Goal: Task Accomplishment & Management: Use online tool/utility

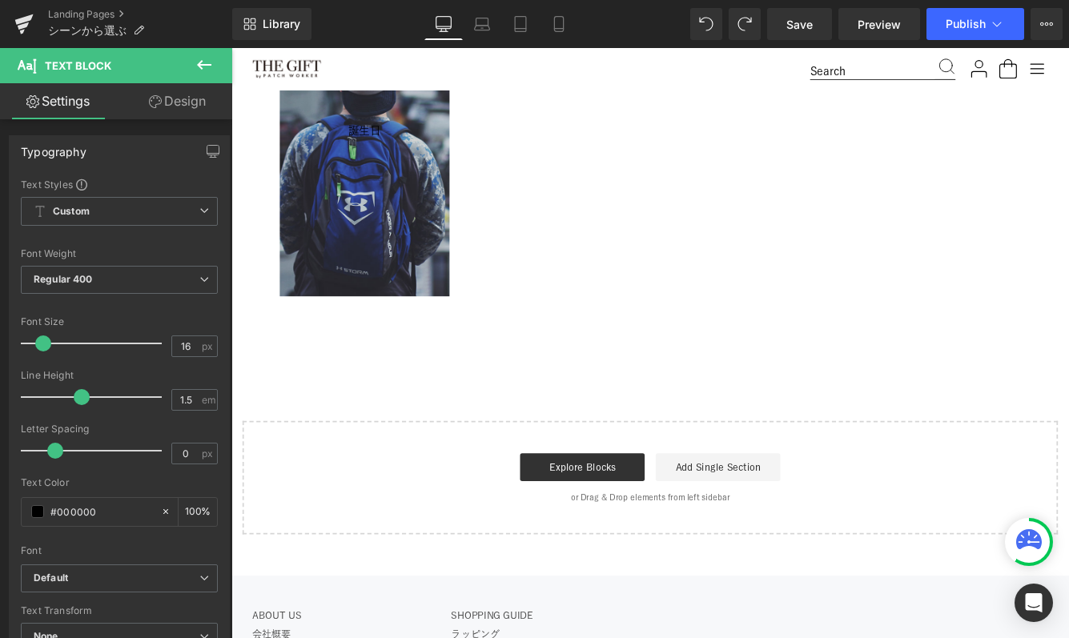
scroll to position [918, 0]
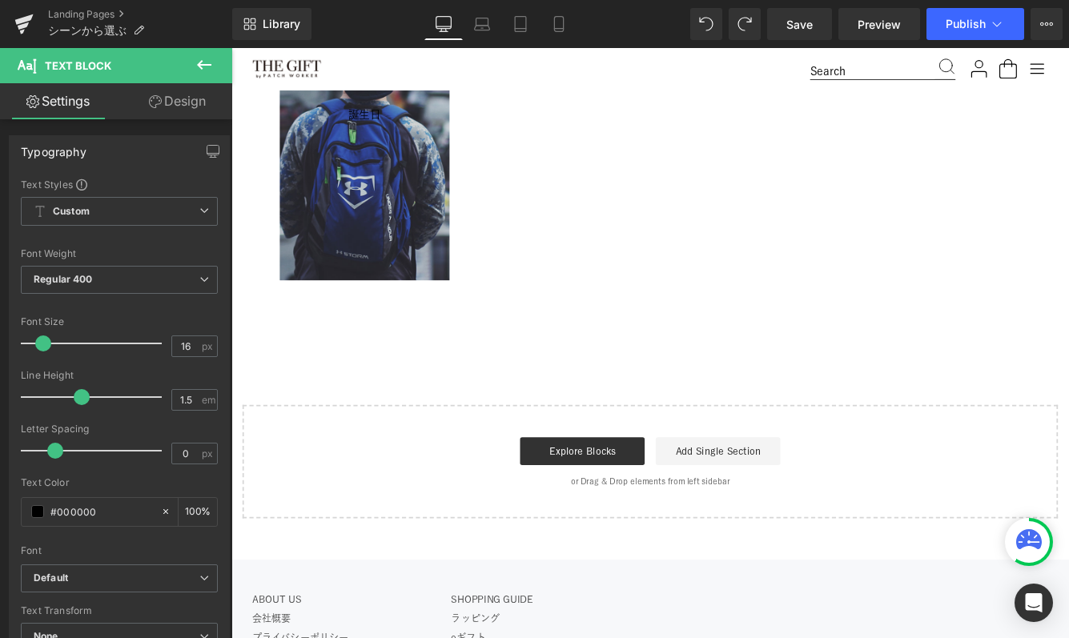
click at [207, 65] on icon at bounding box center [204, 65] width 14 height 10
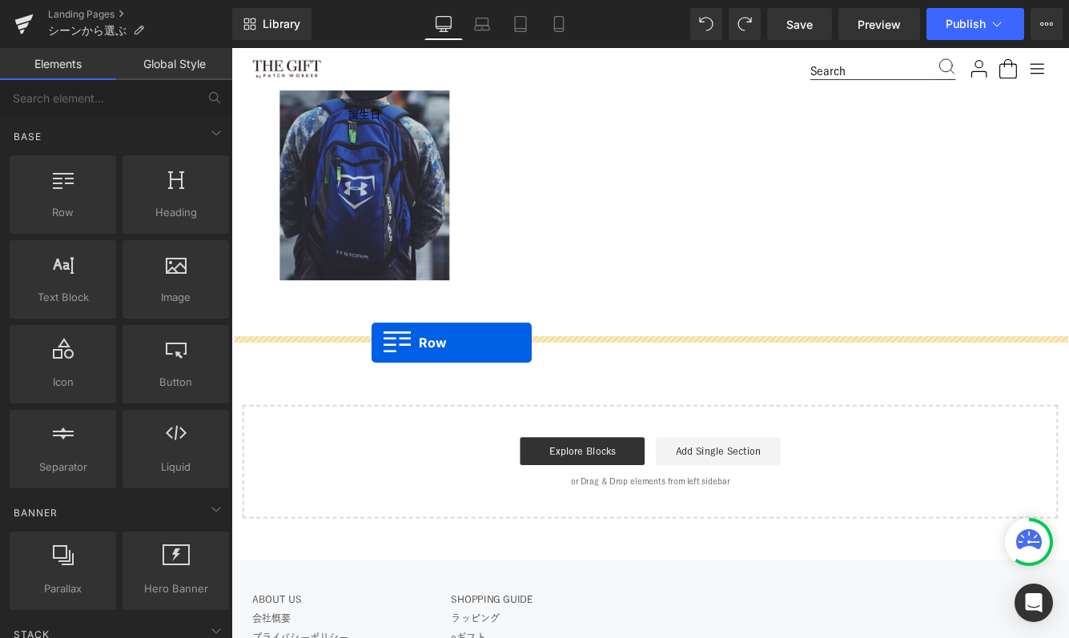
drag, startPoint x: 280, startPoint y: 245, endPoint x: 394, endPoint y: 389, distance: 183.6
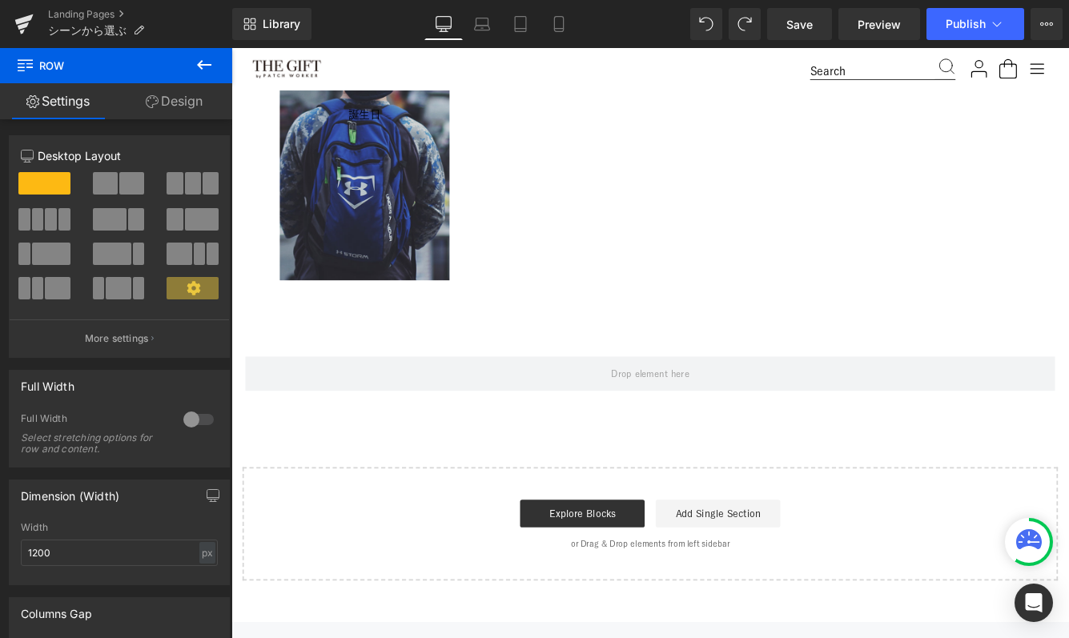
click at [202, 66] on icon at bounding box center [204, 64] width 19 height 19
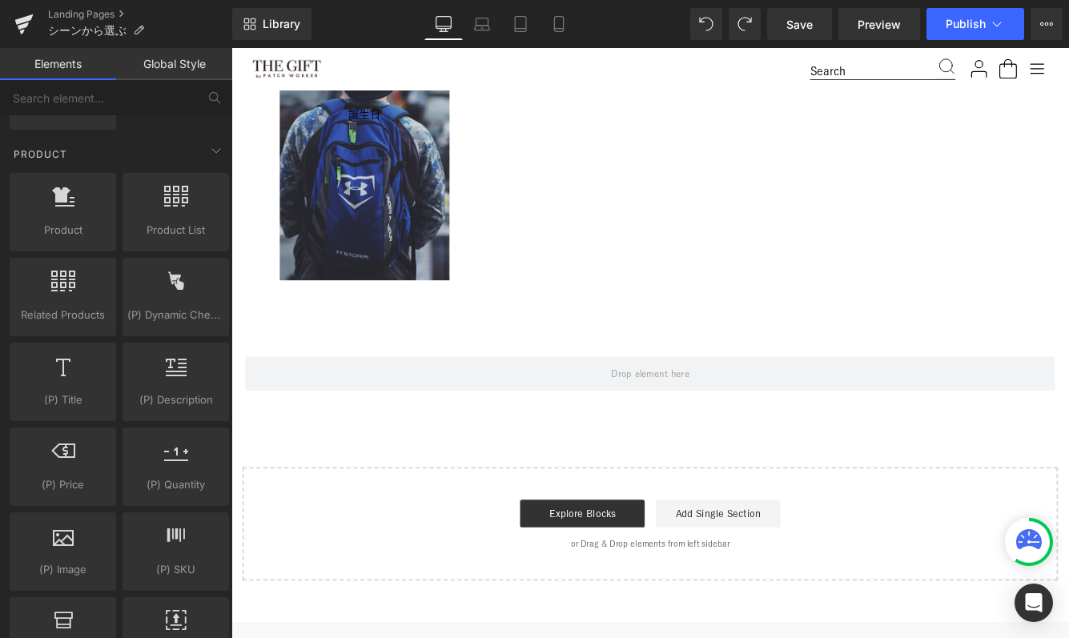
scroll to position [1336, 0]
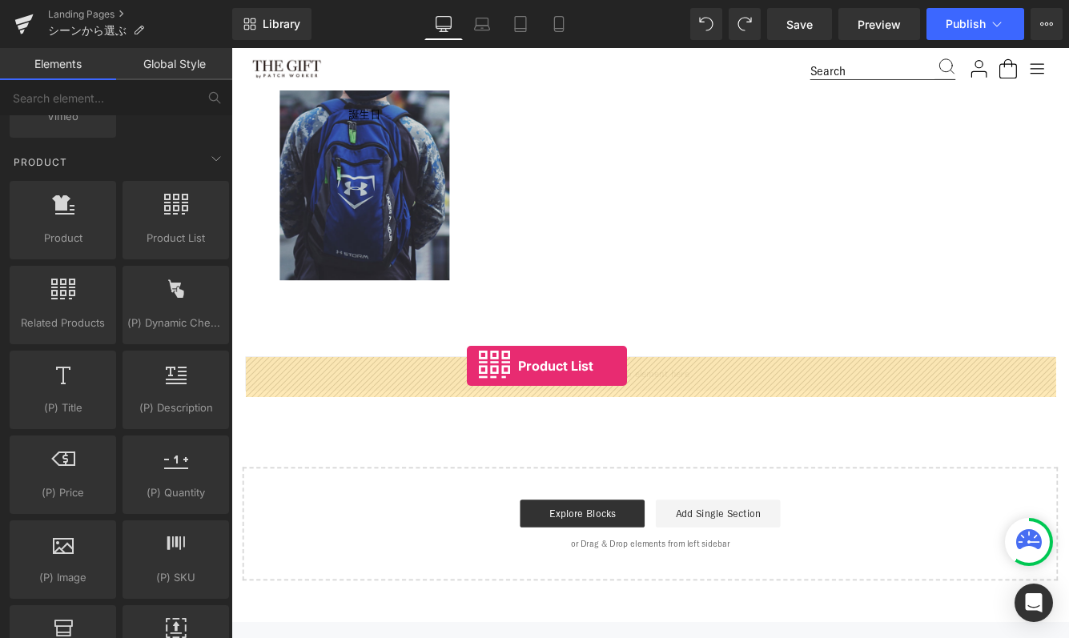
drag, startPoint x: 384, startPoint y: 264, endPoint x: 504, endPoint y: 416, distance: 192.7
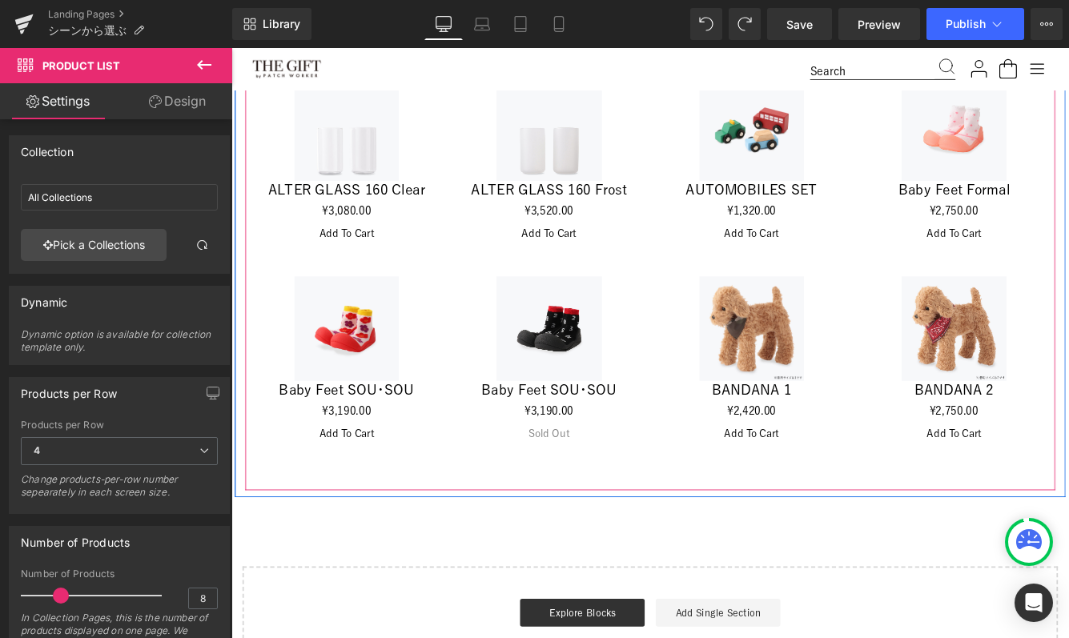
scroll to position [1280, 0]
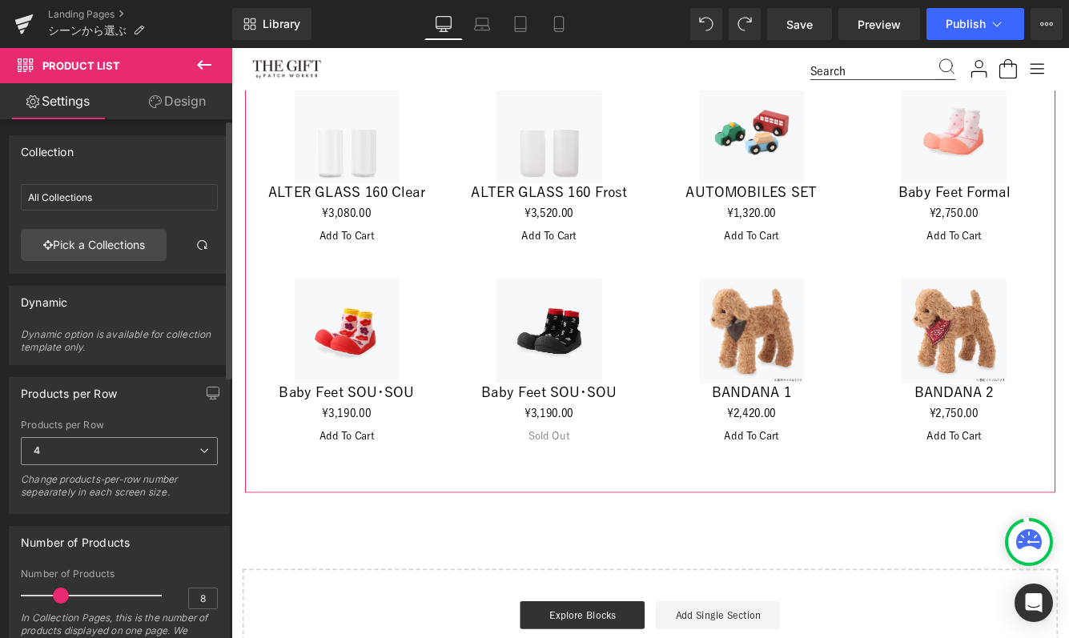
click at [196, 444] on span "4" at bounding box center [119, 451] width 197 height 28
click at [175, 414] on div "Products per Row 1 2 3 4 6 Products per Row 4 1 2 3 4 6 Change products-per-row…" at bounding box center [119, 445] width 221 height 137
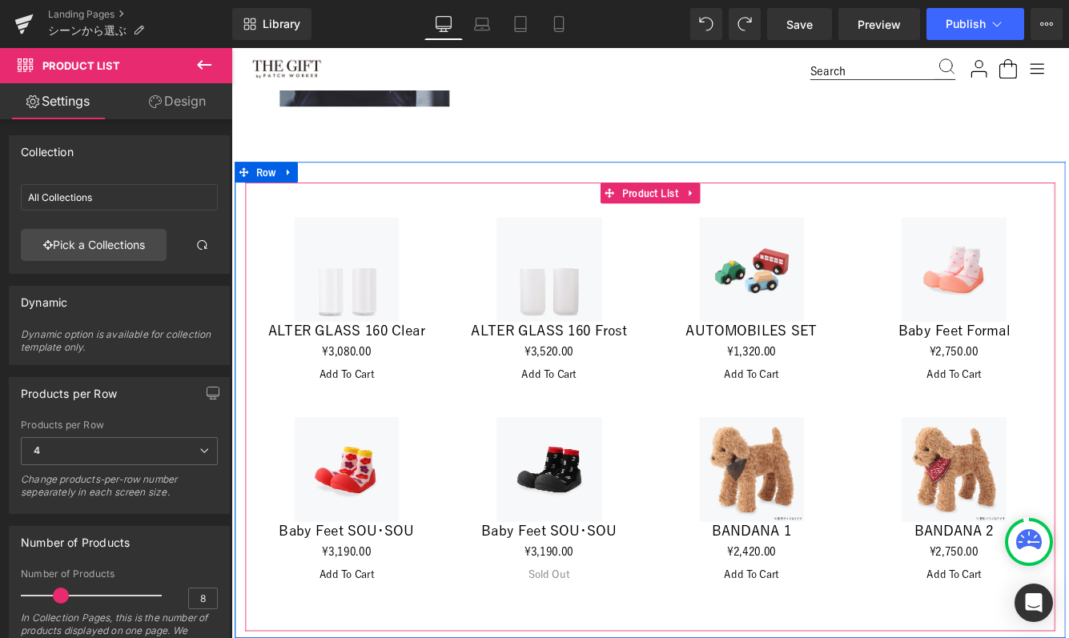
scroll to position [1043, 0]
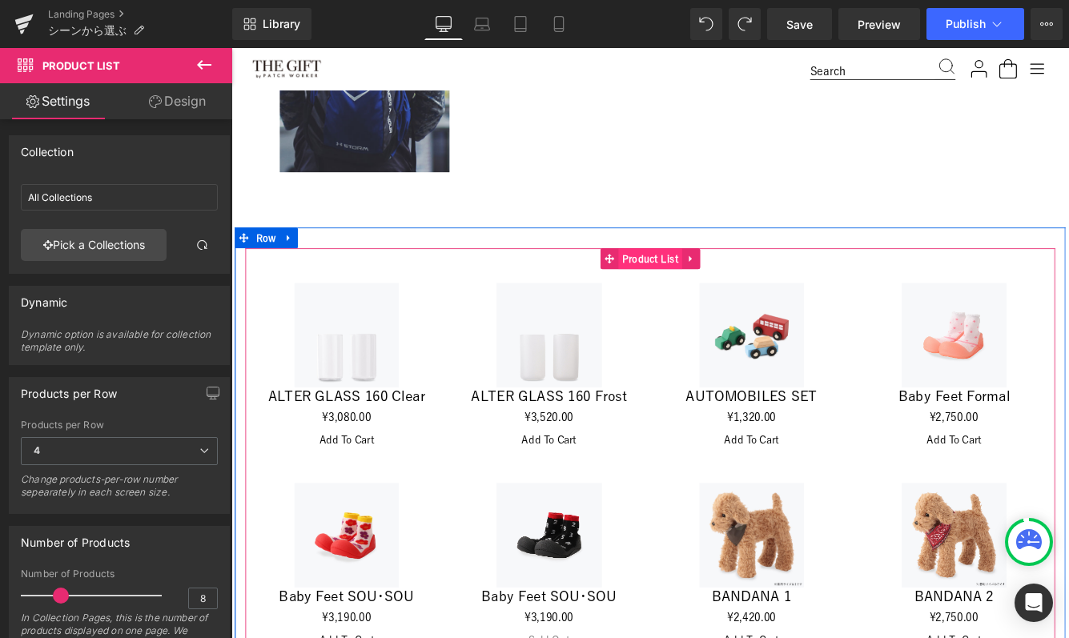
click at [701, 288] on span "Product List" at bounding box center [716, 291] width 74 height 24
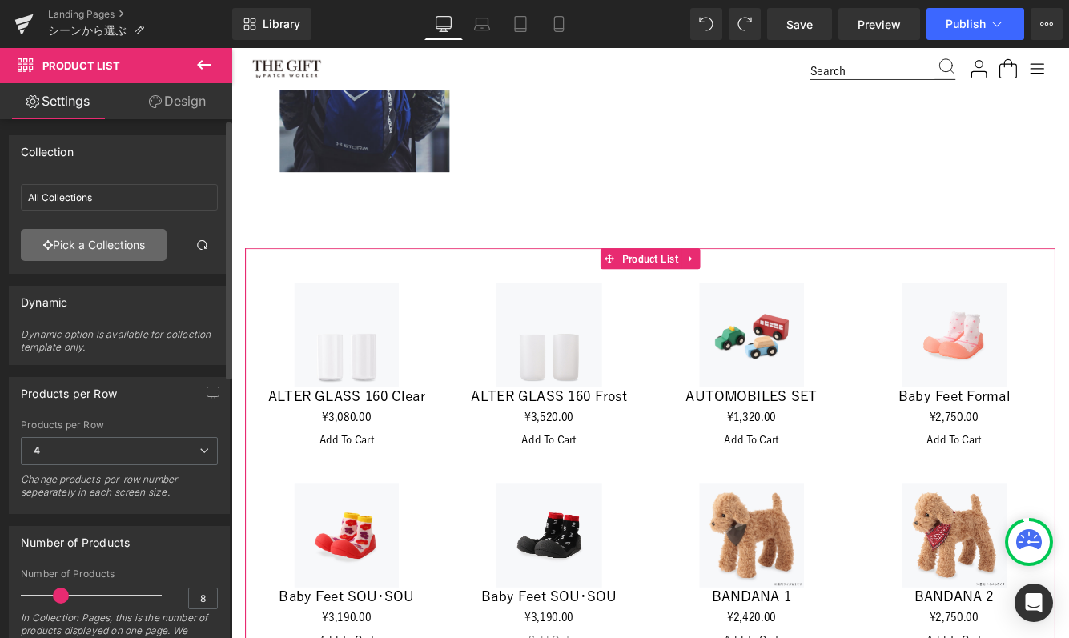
click at [100, 246] on link "Pick a Collections" at bounding box center [94, 245] width 146 height 32
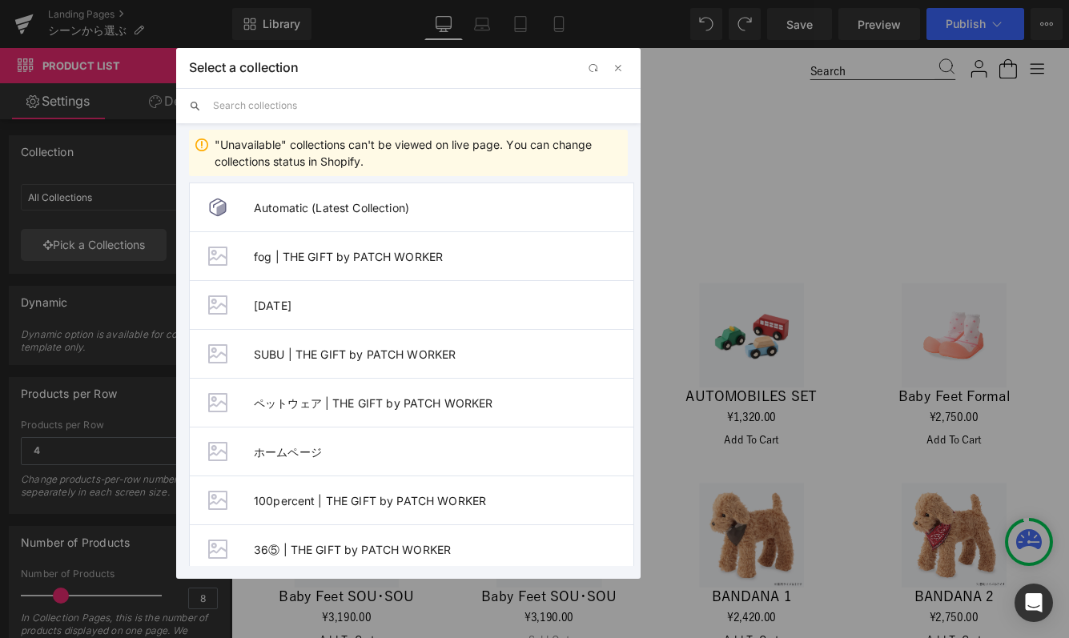
click at [260, 114] on input "text" at bounding box center [420, 105] width 415 height 35
paste input "[URL][DOMAIN_NAME]"
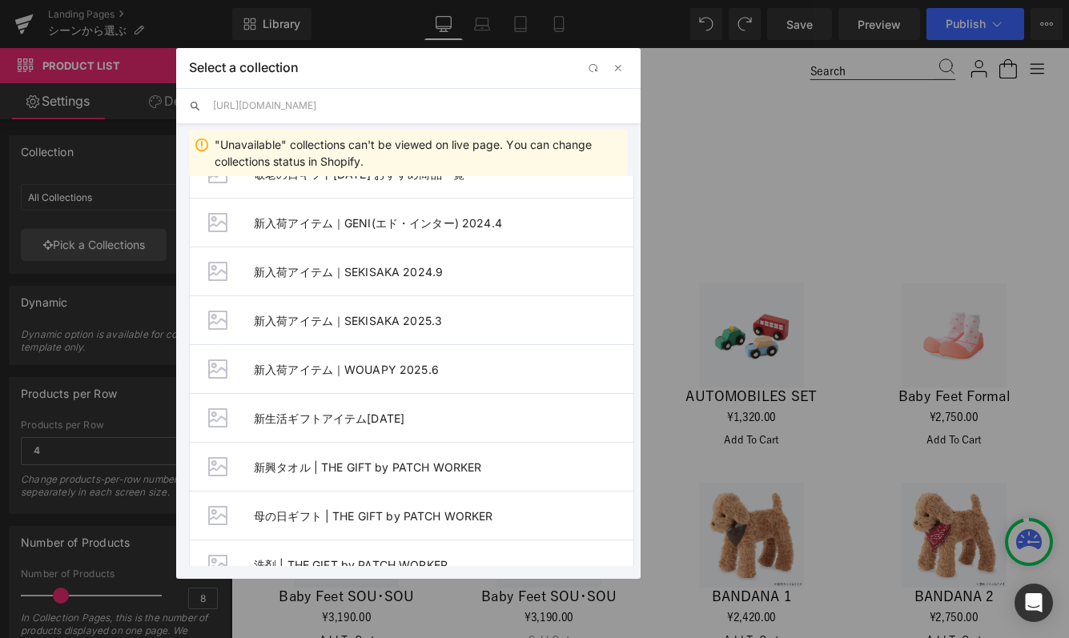
scroll to position [3207, 0]
drag, startPoint x: 453, startPoint y: 102, endPoint x: 26, endPoint y: 116, distance: 427.9
click at [24, 116] on div "Select a collection Back to Library Insert [URL][DOMAIN_NAME] "Unavailable" col…" at bounding box center [534, 319] width 1069 height 638
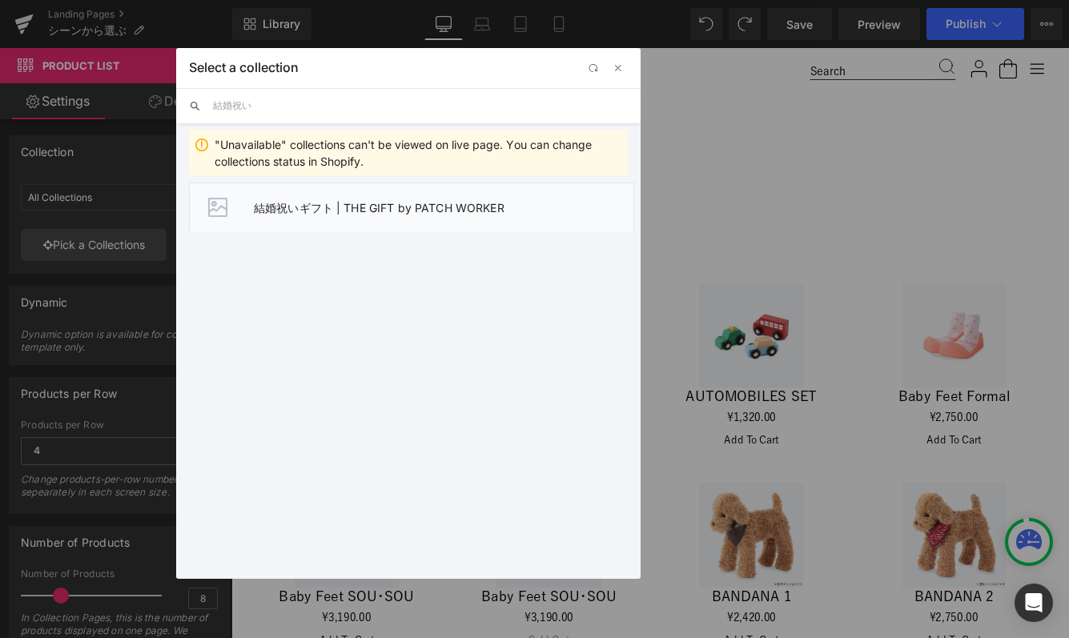
type input "結婚祝い"
click at [282, 199] on li "結婚祝いギフト | THE GIFT by PATCH WORKER" at bounding box center [411, 207] width 445 height 49
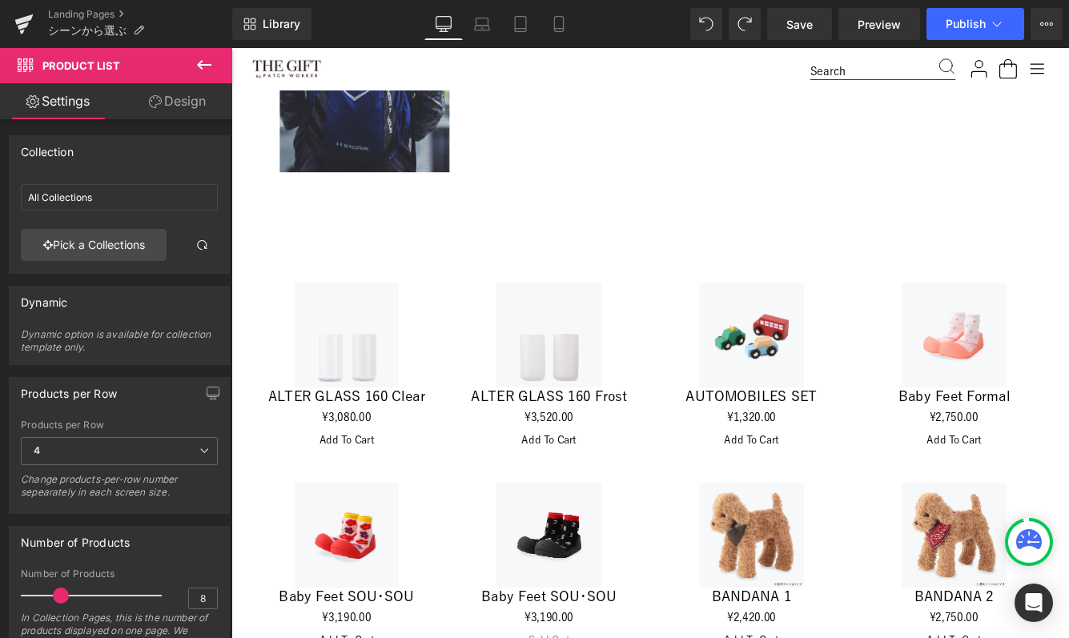
type input "結婚祝いギフト | THE GIFT by PATCH WORKER"
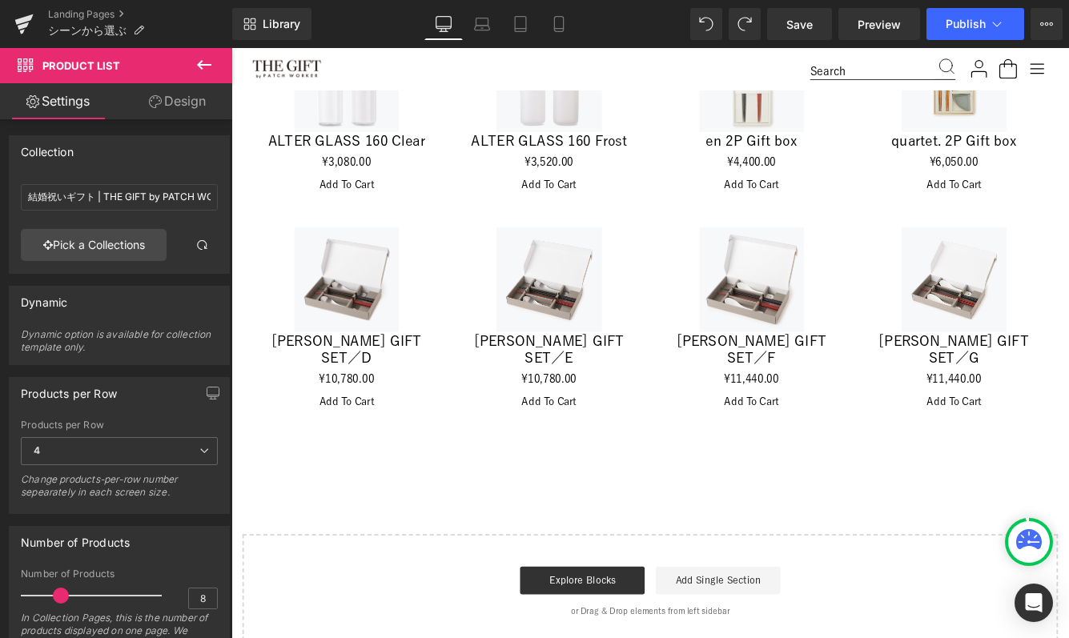
scroll to position [1341, 0]
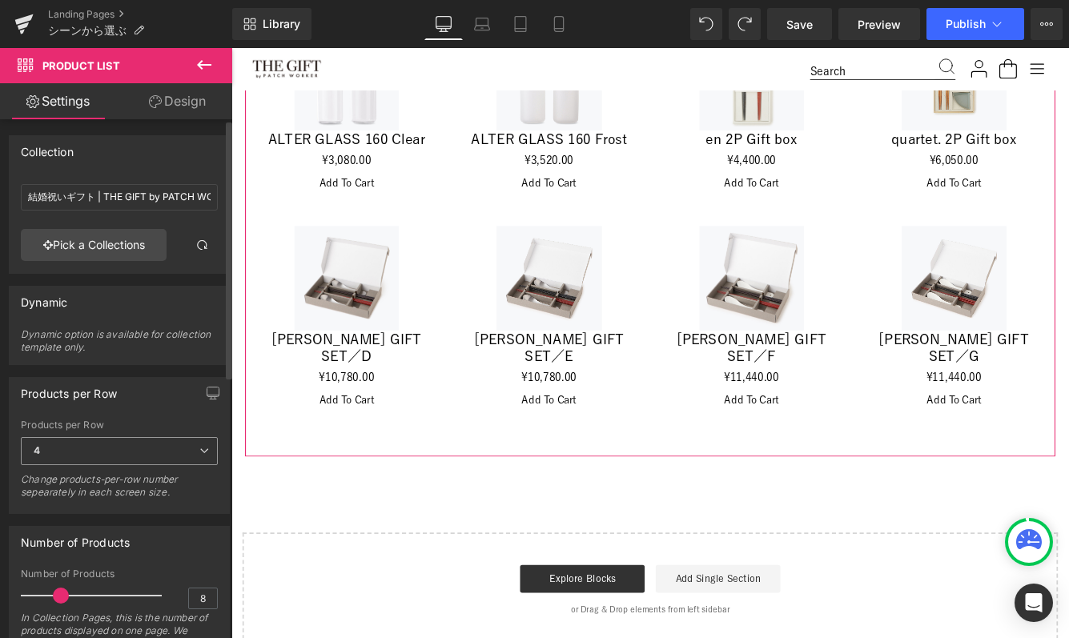
click at [180, 443] on span "4" at bounding box center [119, 451] width 197 height 28
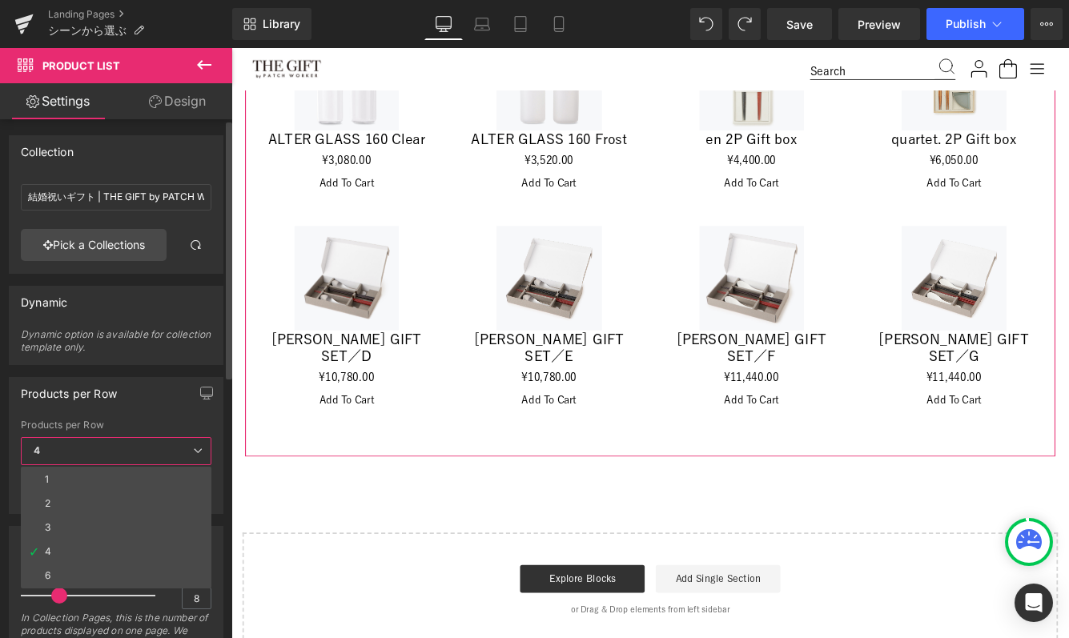
click at [148, 402] on div "Products per Row" at bounding box center [116, 393] width 213 height 30
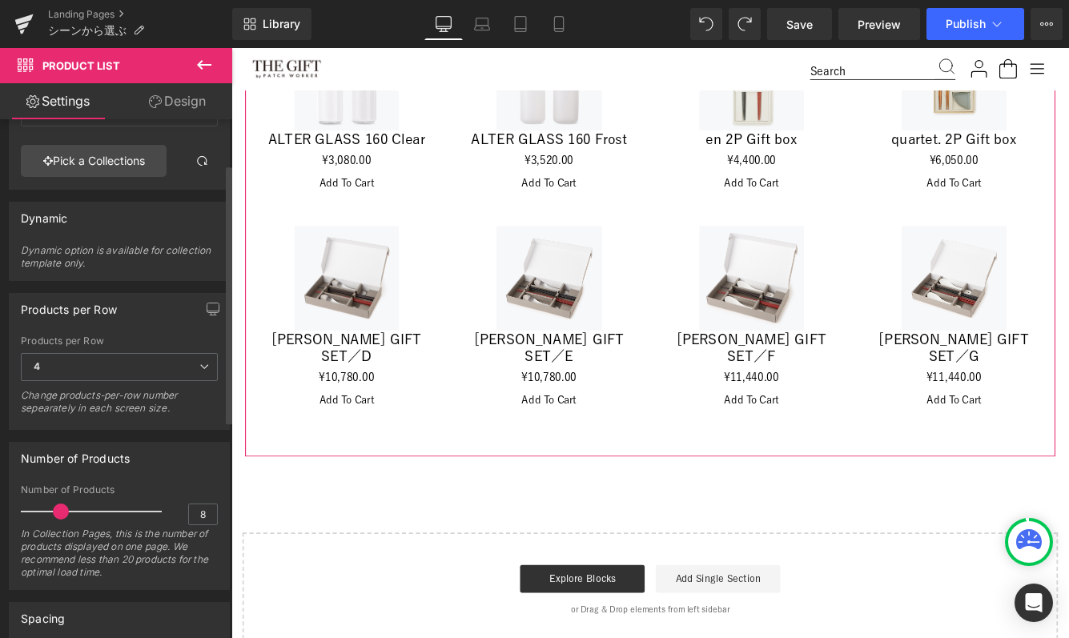
scroll to position [154, 0]
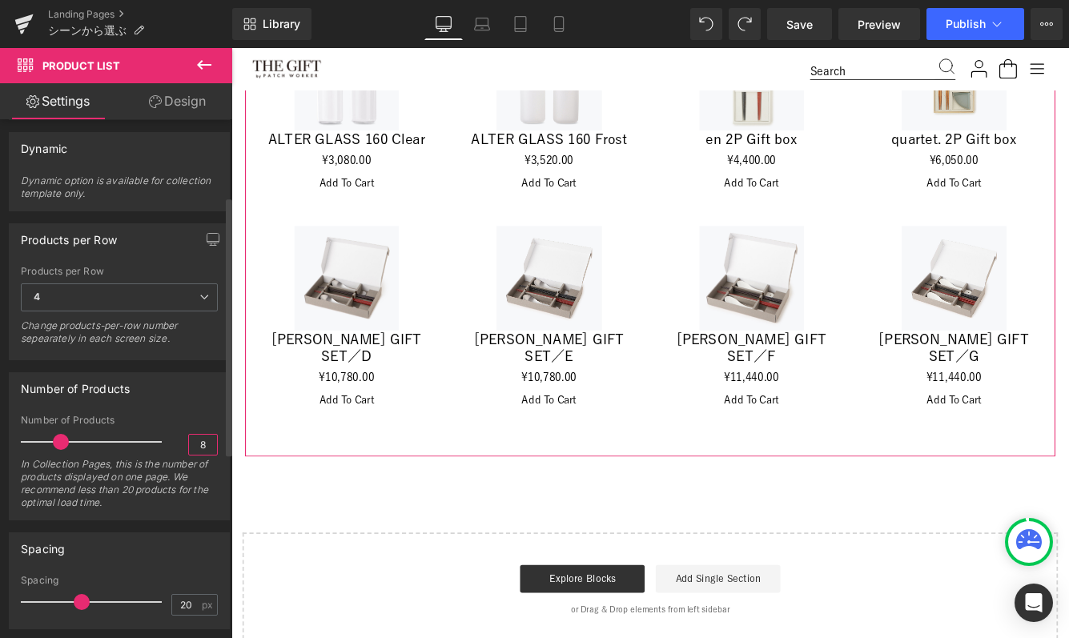
click at [197, 444] on input "8" at bounding box center [203, 445] width 28 height 20
type input "12"
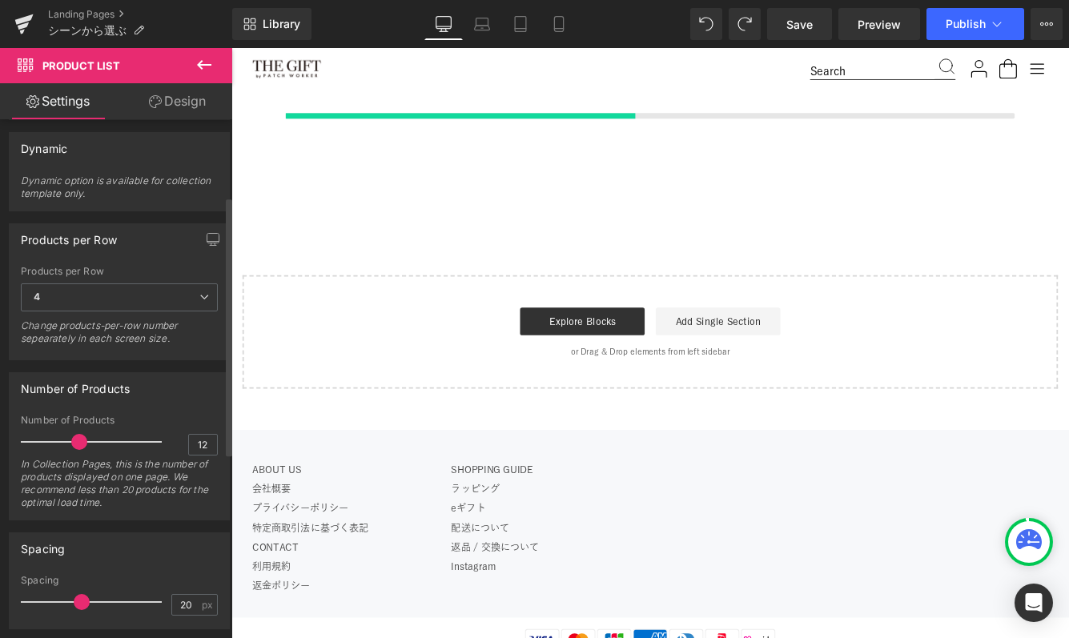
click at [134, 392] on div "Number of Products" at bounding box center [119, 388] width 219 height 30
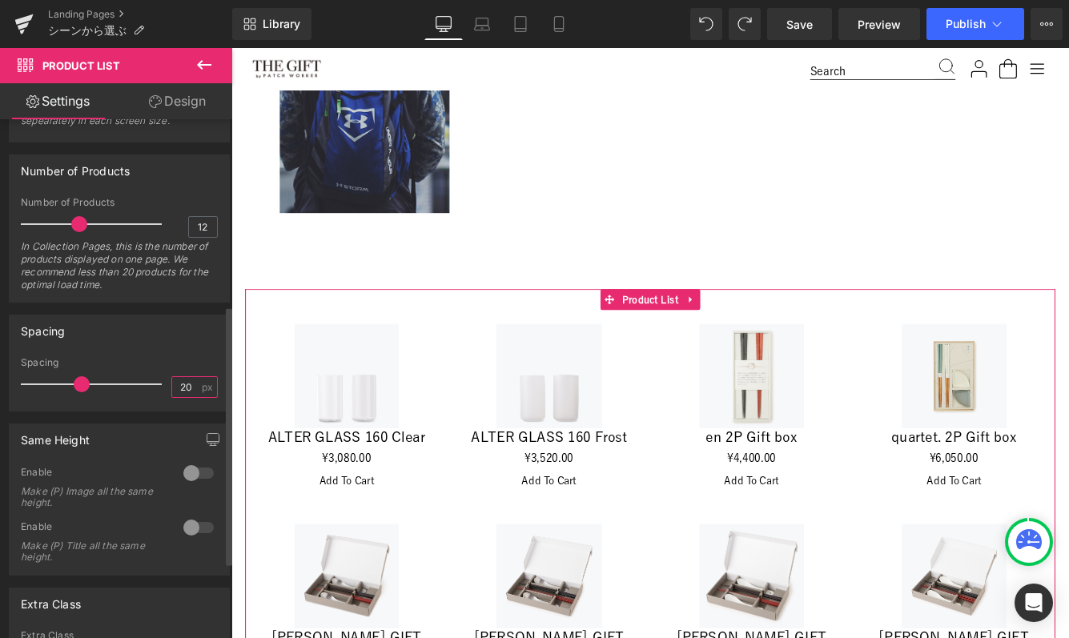
drag, startPoint x: 178, startPoint y: 390, endPoint x: 150, endPoint y: 391, distance: 28.0
click at [150, 391] on div "Spacing 20 px" at bounding box center [119, 384] width 197 height 54
type input "10"
click at [171, 346] on div "Spacing 10px Spacing 10 px" at bounding box center [119, 363] width 221 height 97
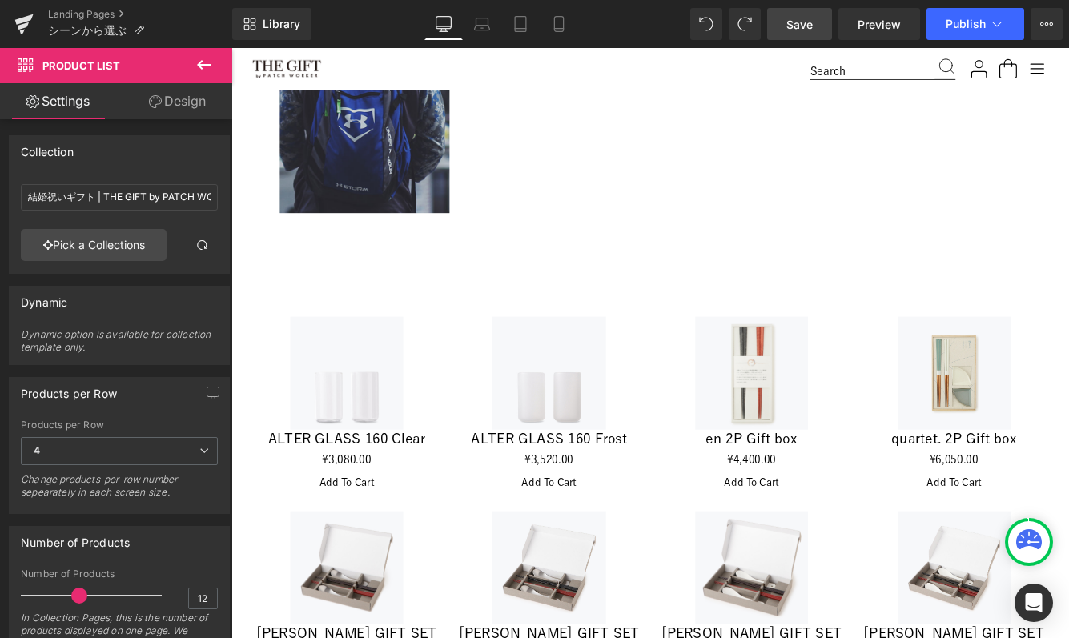
click at [792, 23] on span "Save" at bounding box center [799, 24] width 26 height 17
click at [876, 33] on link "Preview" at bounding box center [879, 24] width 82 height 32
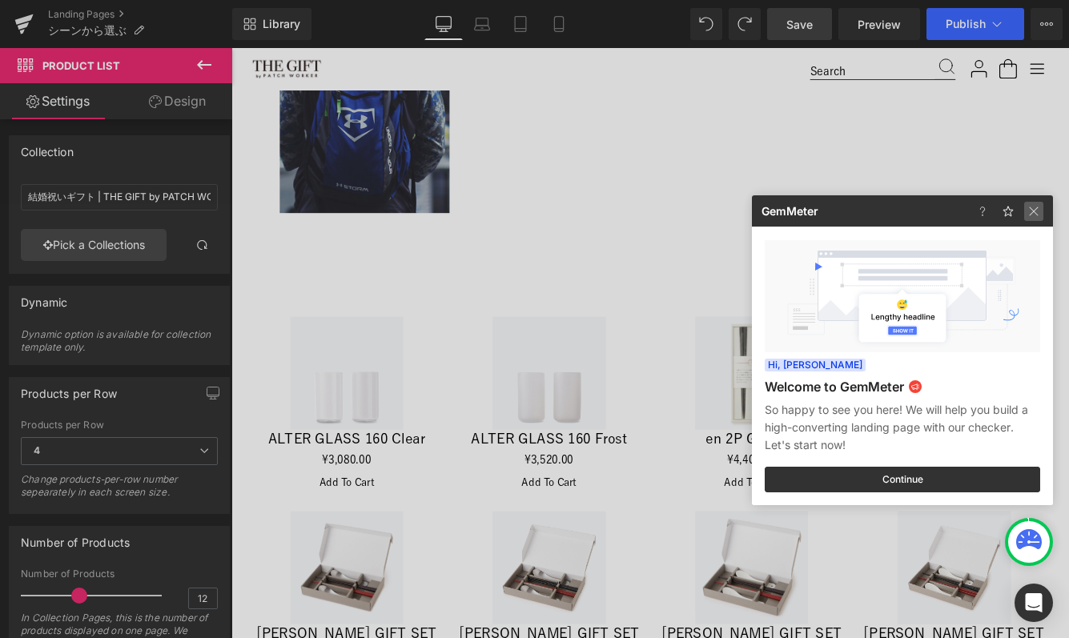
click at [1036, 213] on img at bounding box center [1033, 211] width 19 height 19
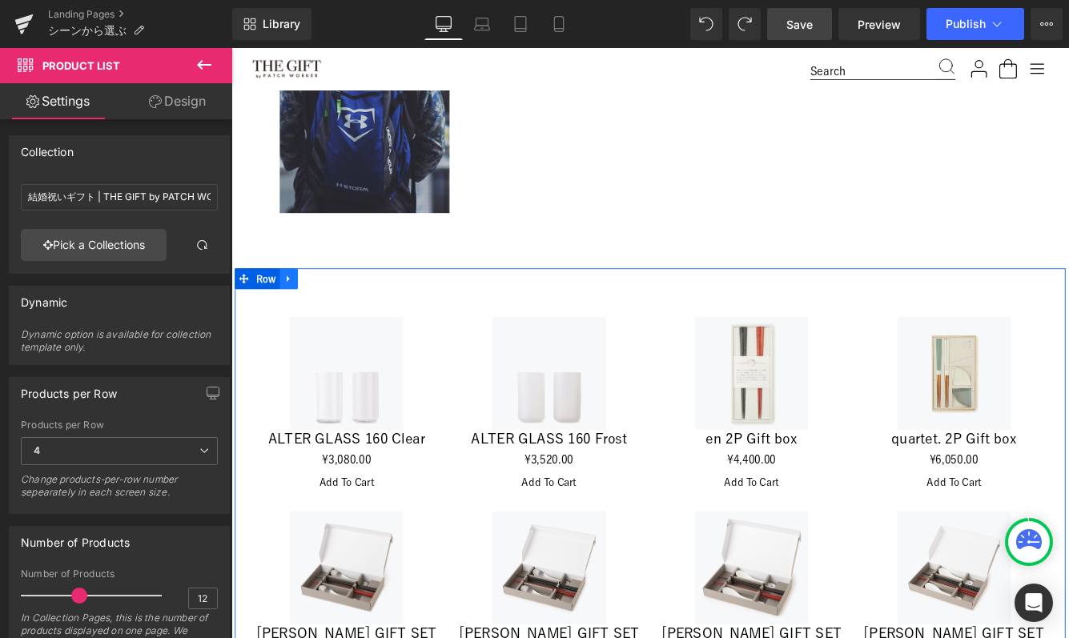
click at [297, 316] on icon at bounding box center [297, 314] width 11 height 12
click at [338, 314] on icon at bounding box center [339, 314] width 11 height 11
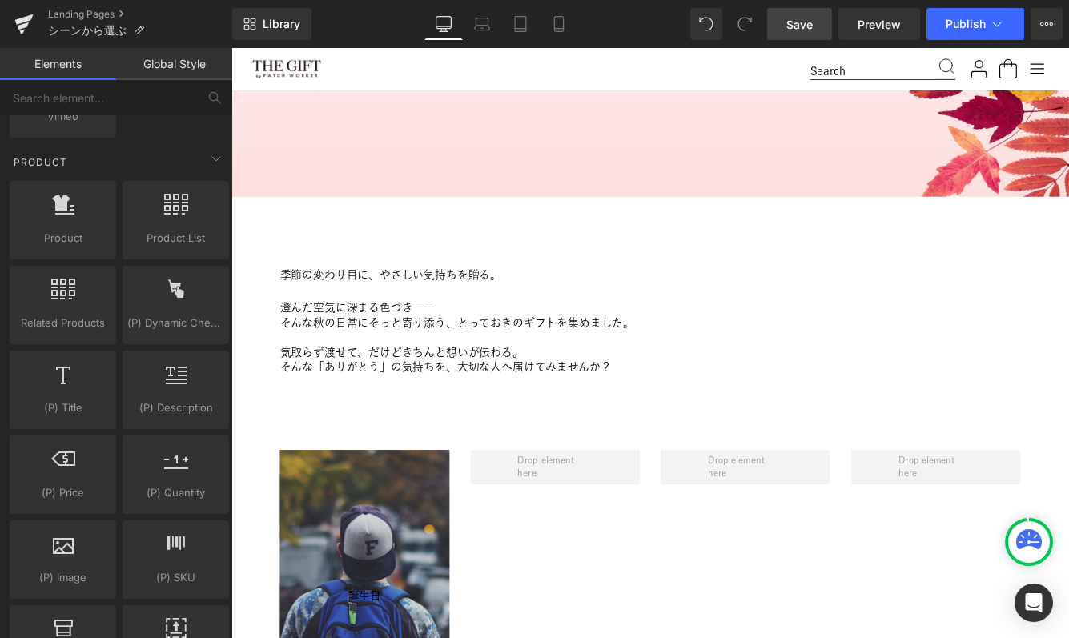
scroll to position [358, 0]
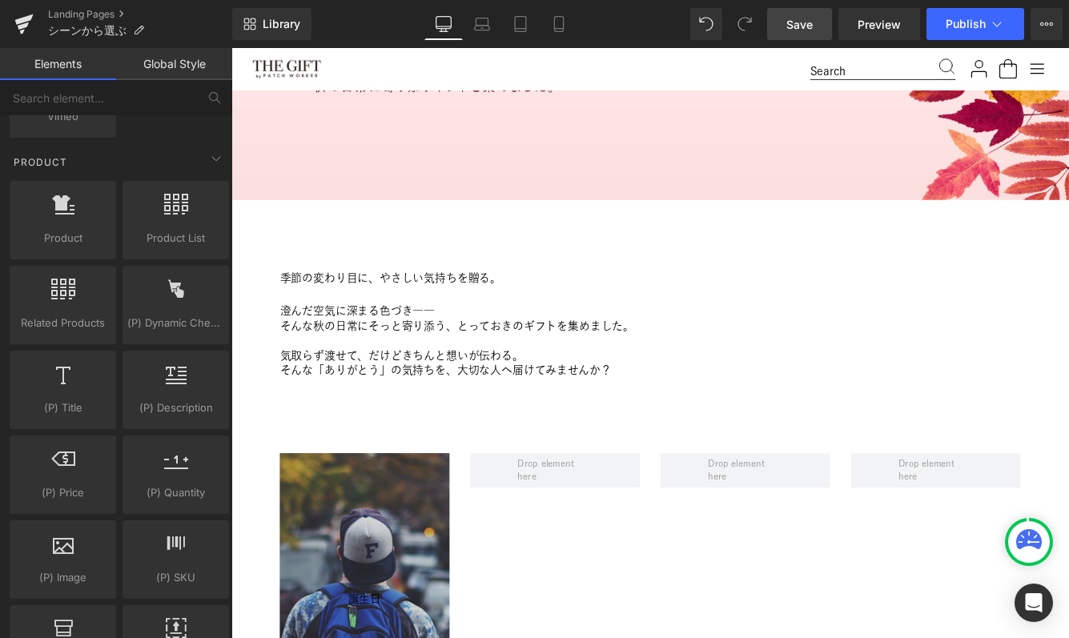
click at [798, 30] on span "Save" at bounding box center [799, 24] width 26 height 17
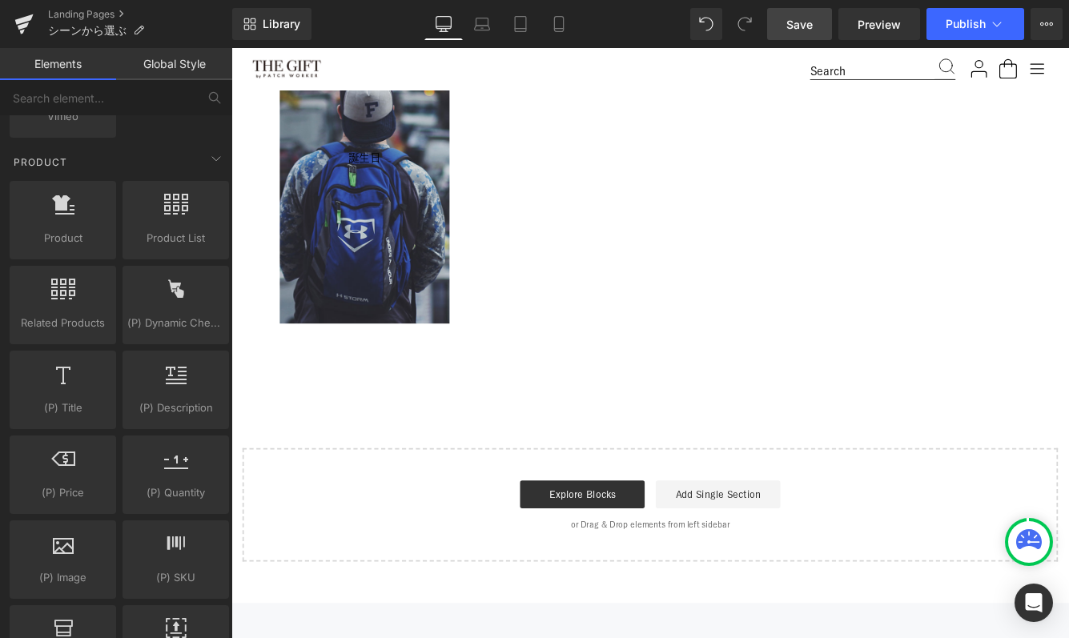
scroll to position [815, 0]
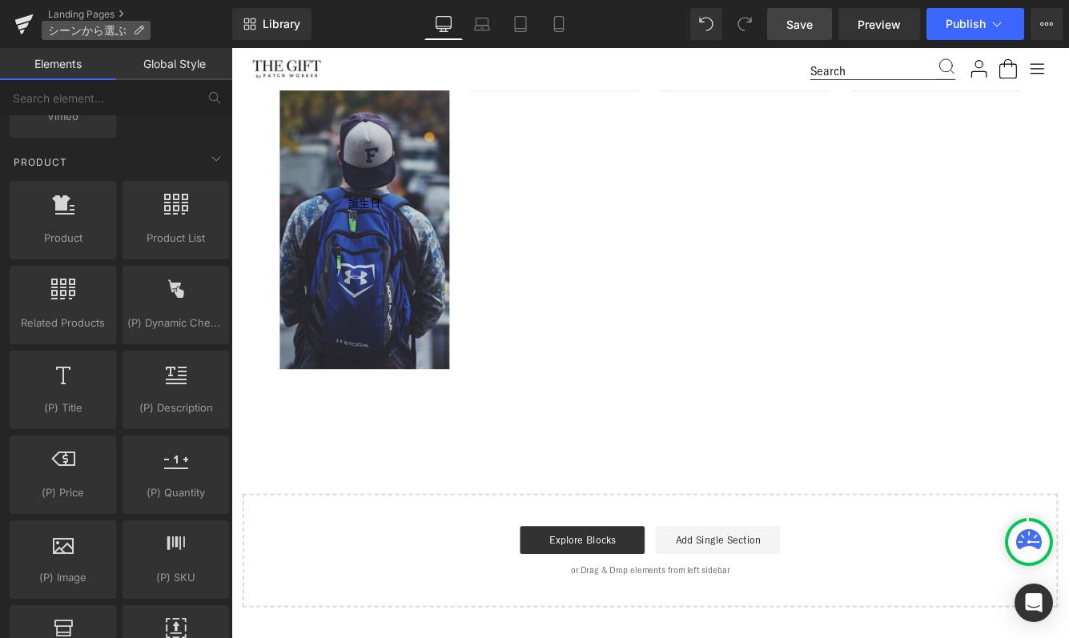
click at [98, 21] on p "シーンから選ぶ" at bounding box center [96, 30] width 109 height 19
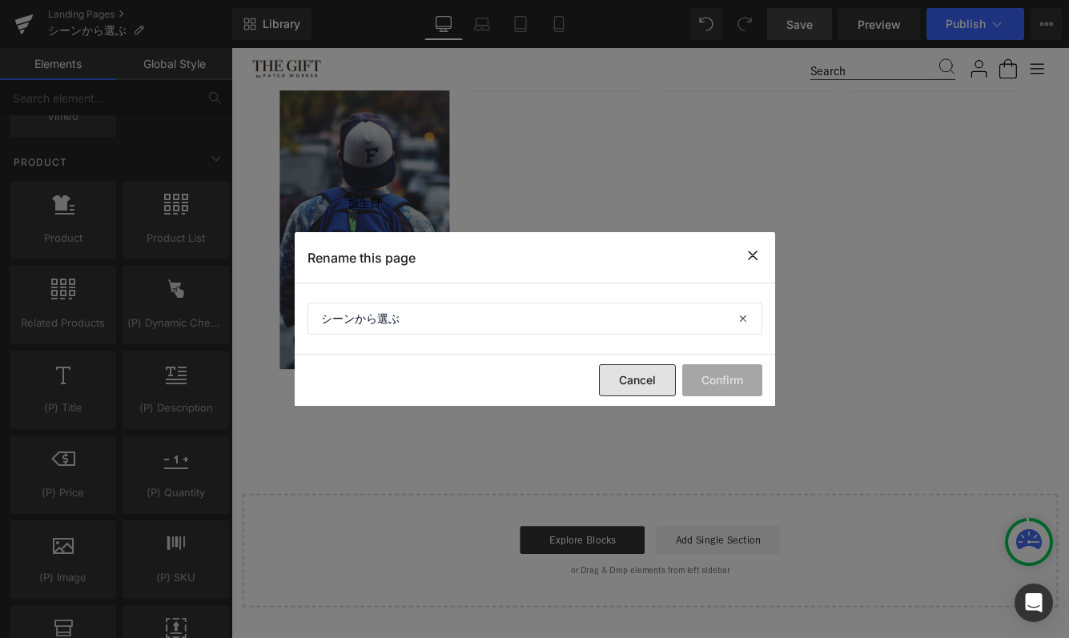
click at [616, 373] on button "Cancel" at bounding box center [637, 380] width 77 height 32
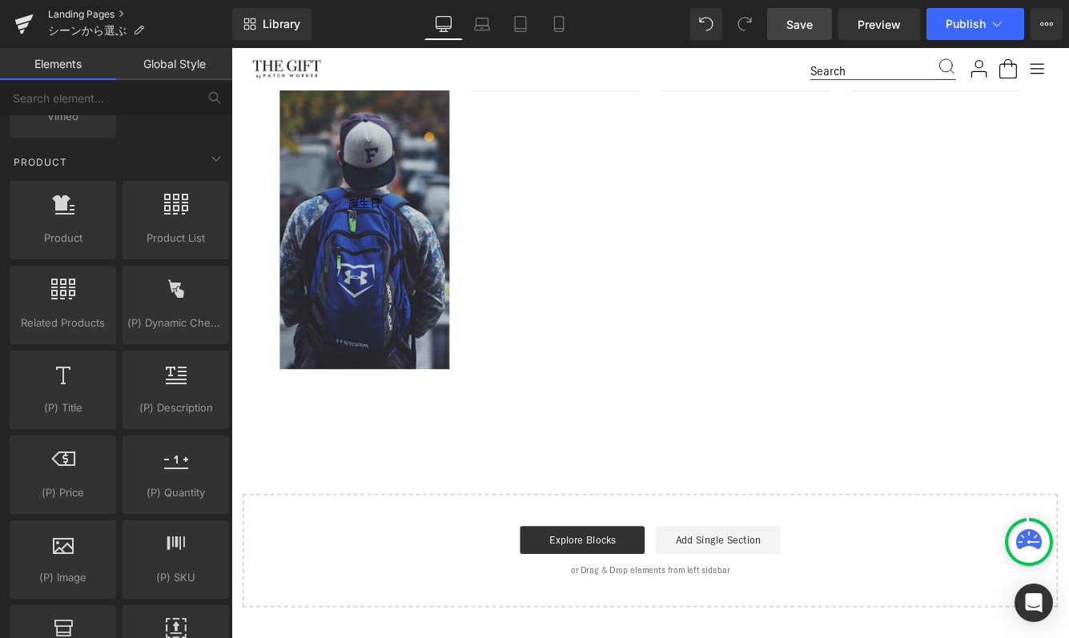
click at [90, 16] on link "Landing Pages" at bounding box center [140, 14] width 184 height 13
